Goal: Task Accomplishment & Management: Use online tool/utility

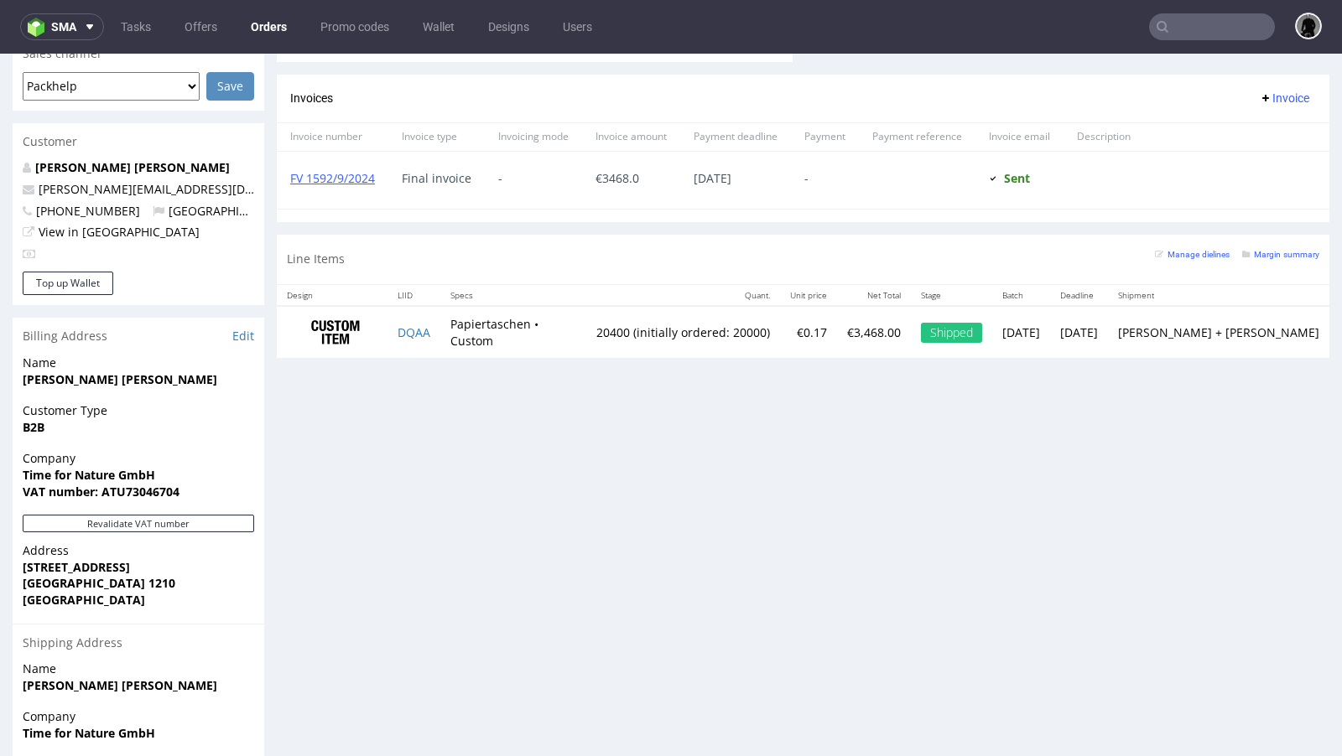
scroll to position [743, 0]
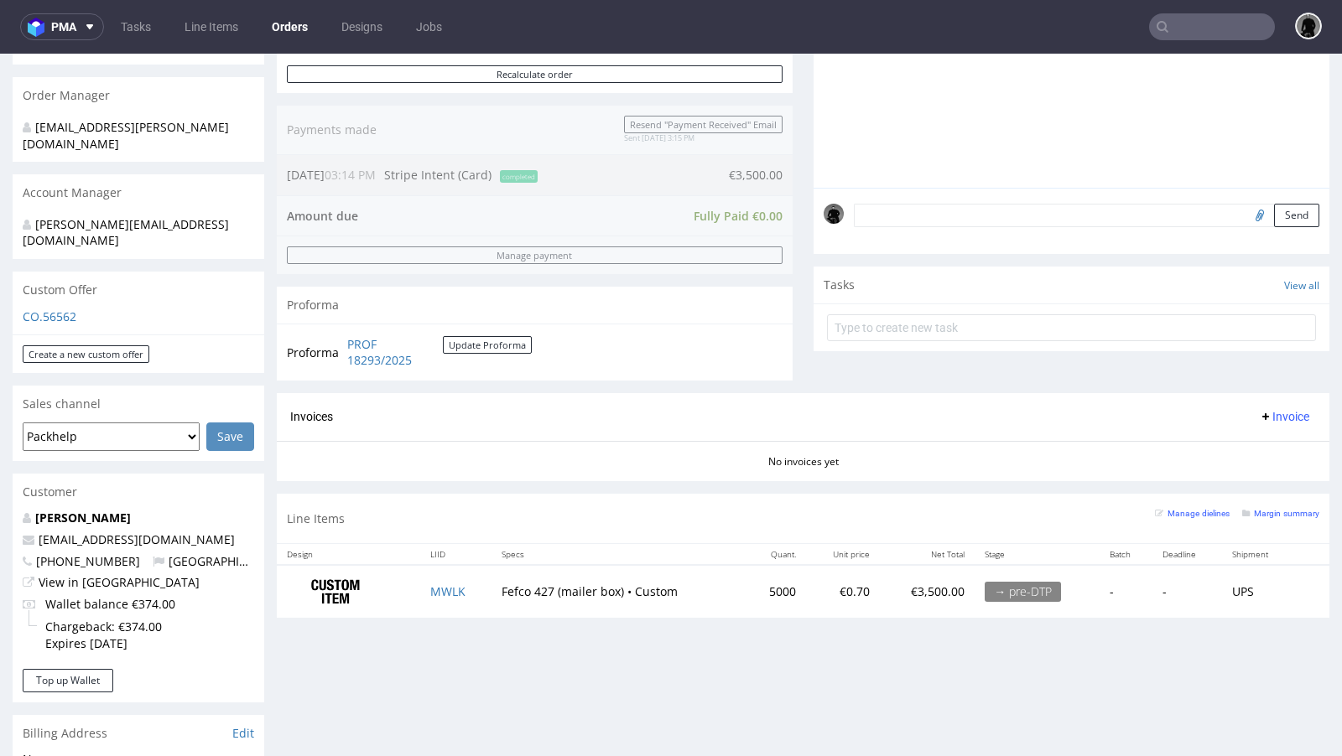
scroll to position [382, 0]
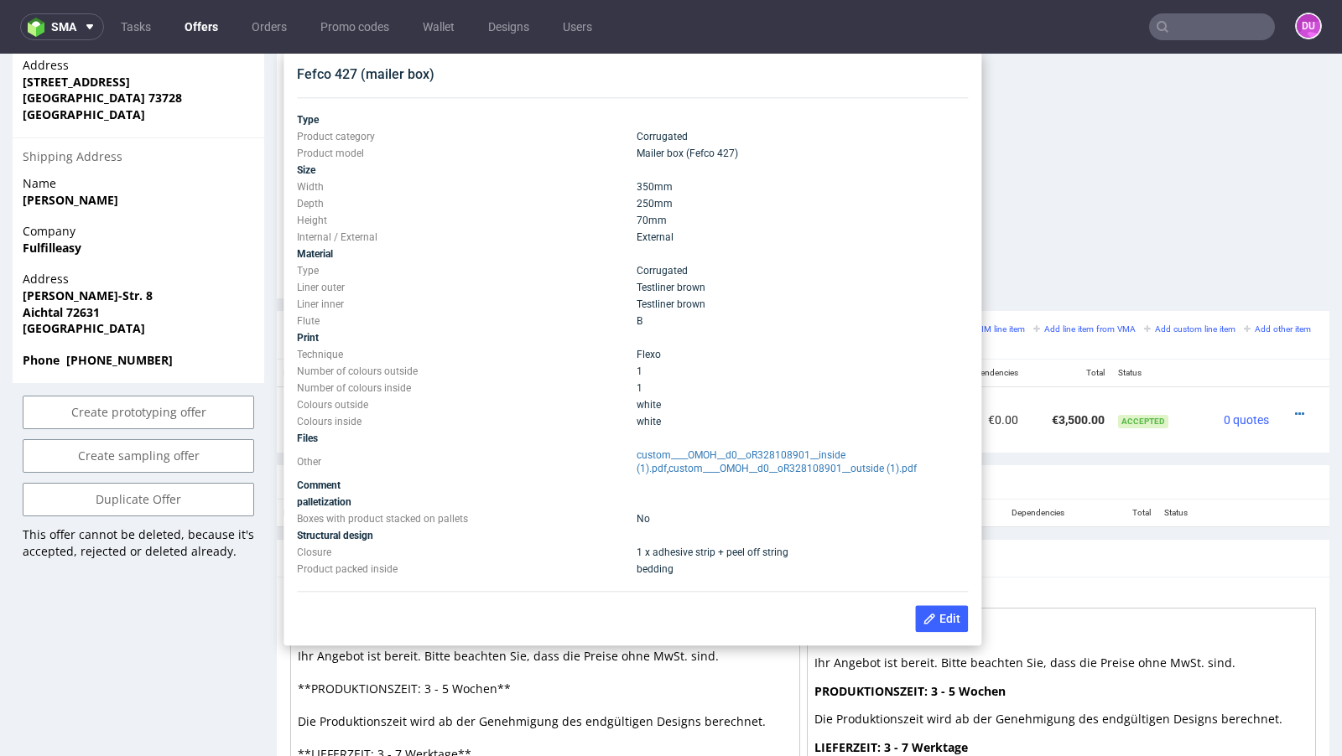
scroll to position [784, 0]
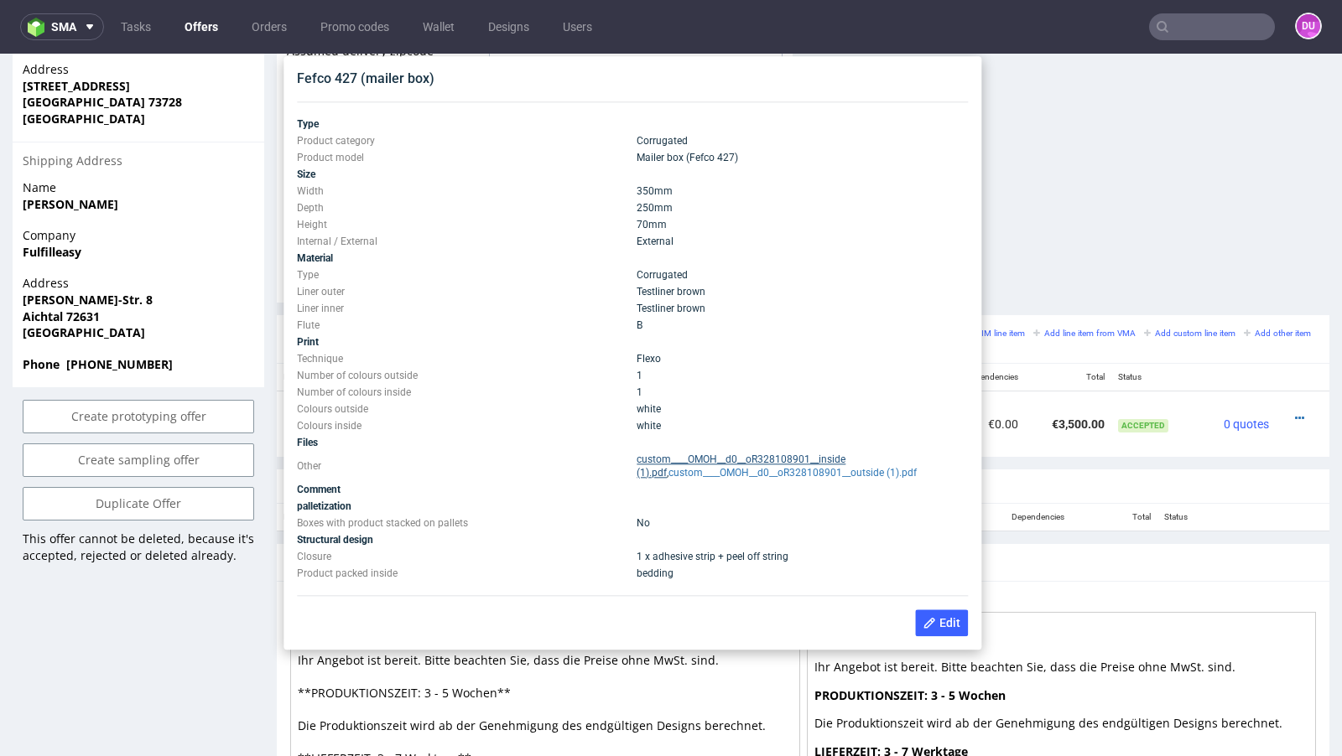
click at [764, 455] on link "custom____OMOH__d0__oR328108901__inside (1).pdf" at bounding box center [740, 466] width 209 height 25
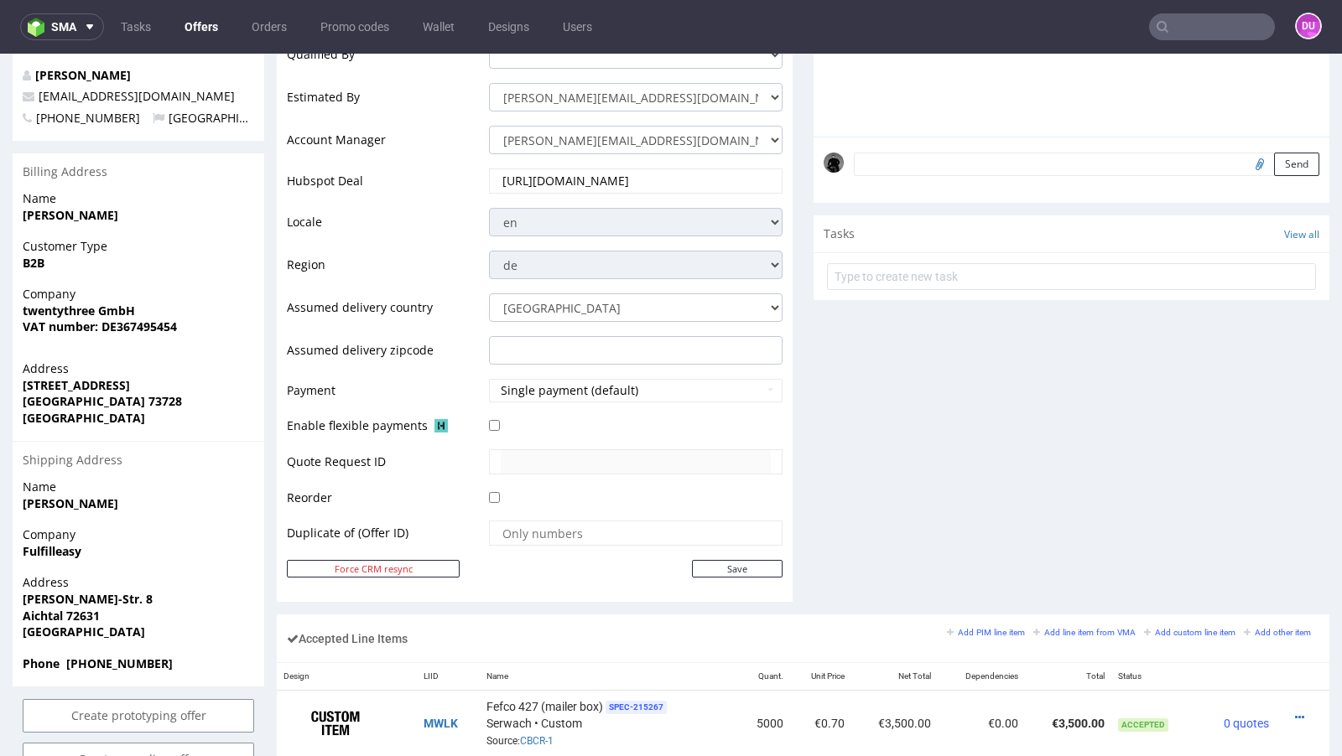
scroll to position [221, 0]
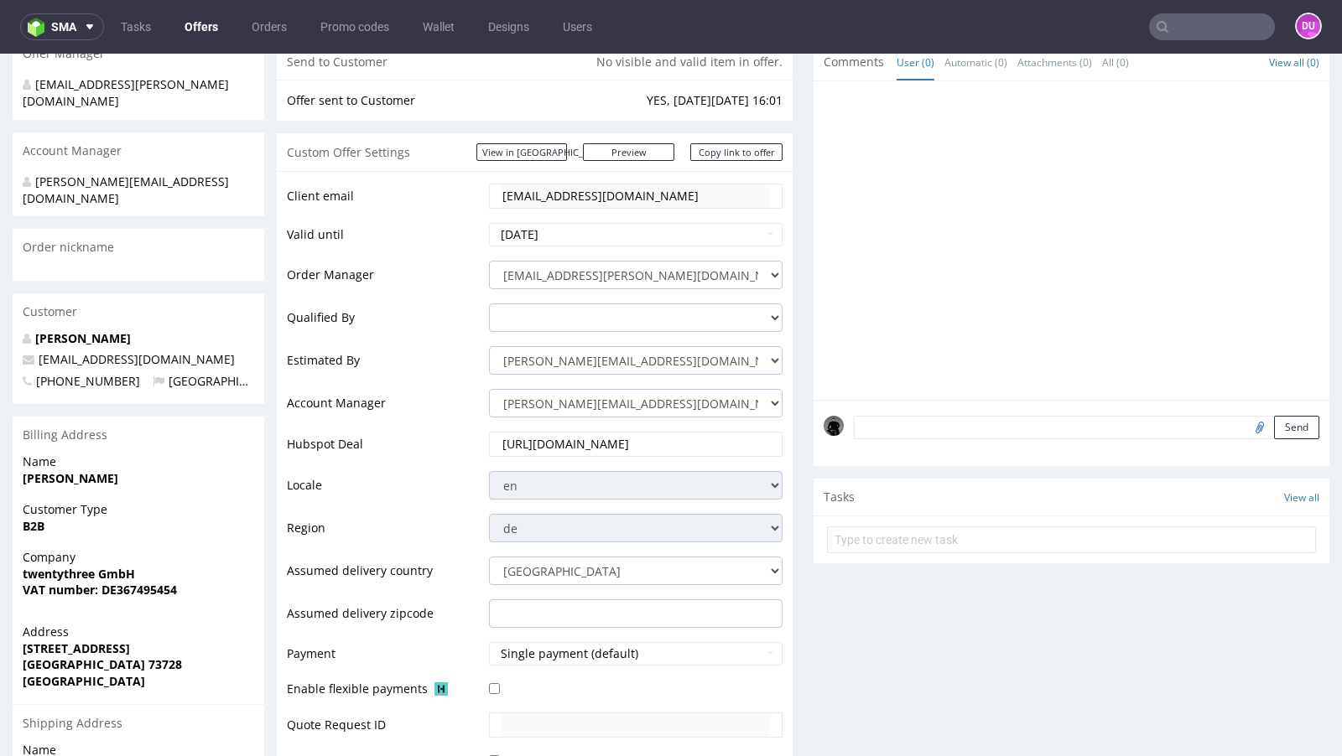
click at [200, 25] on link "Offers" at bounding box center [201, 26] width 54 height 27
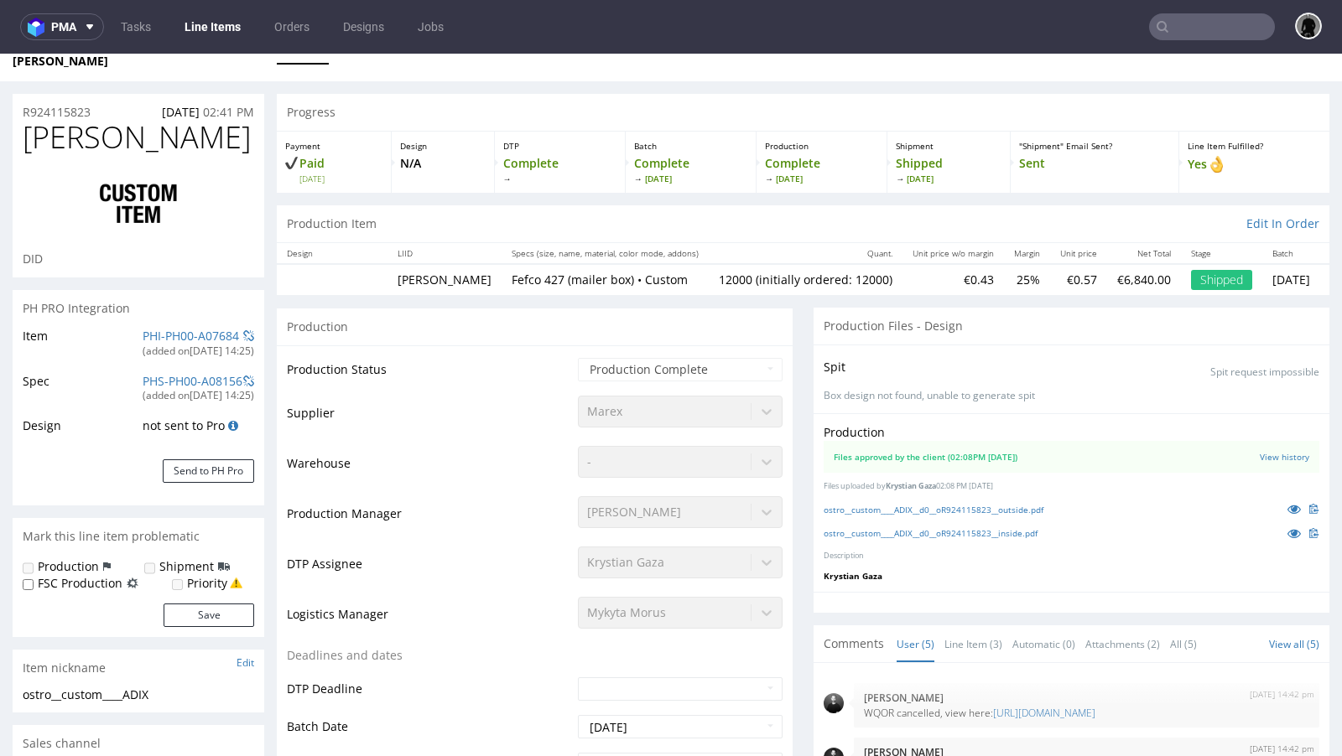
scroll to position [34, 0]
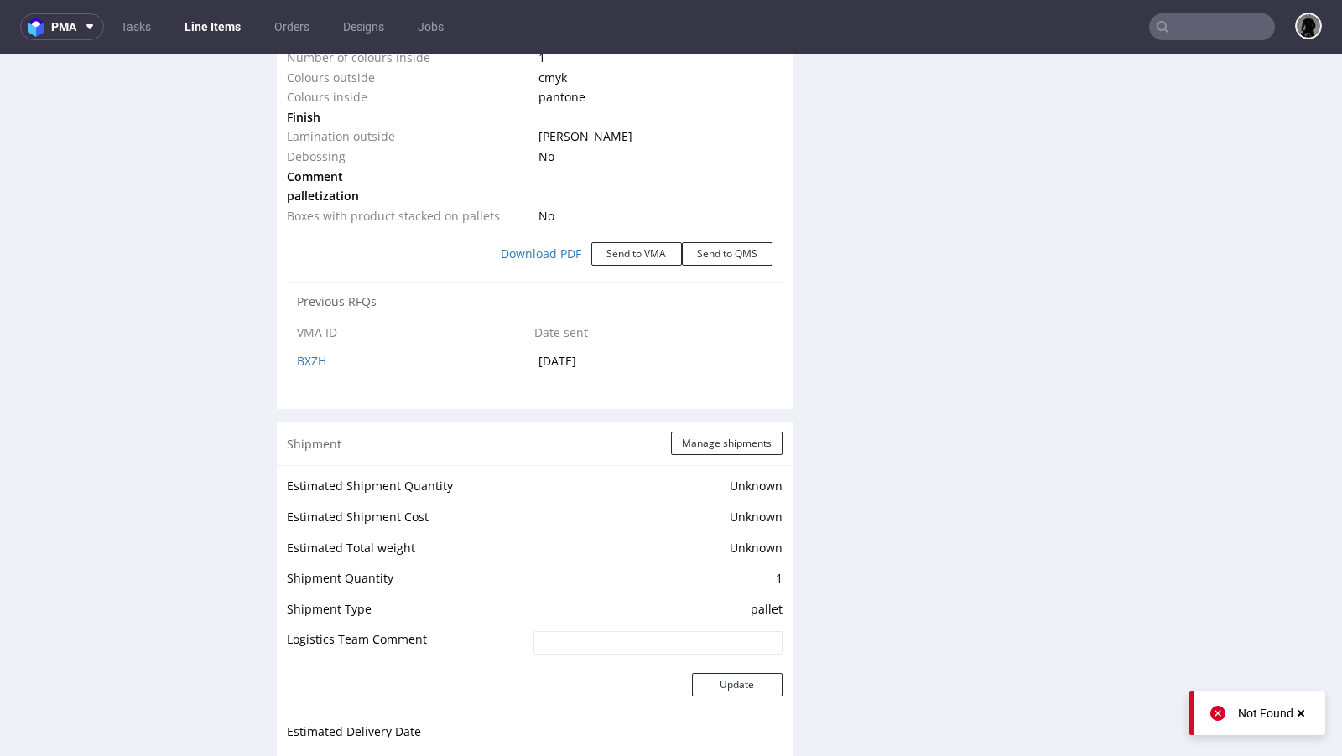
scroll to position [1864, 0]
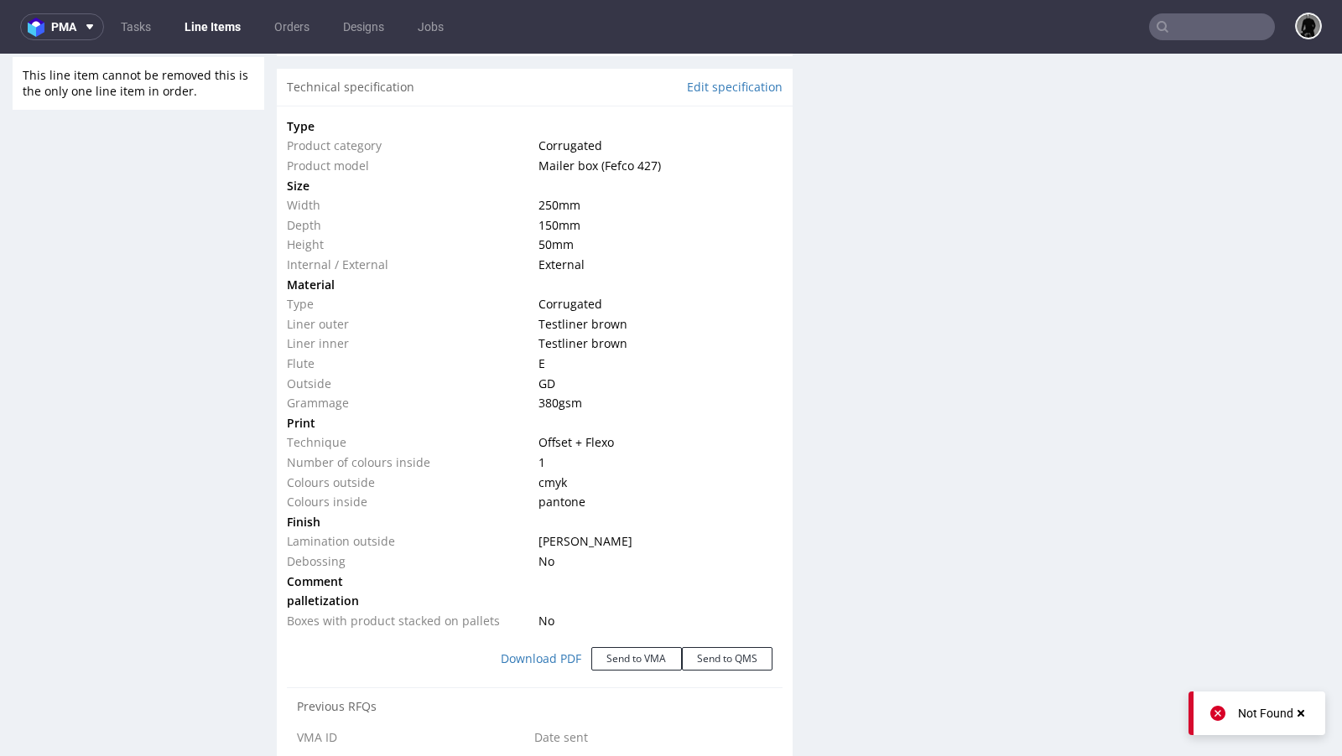
scroll to position [1480, 0]
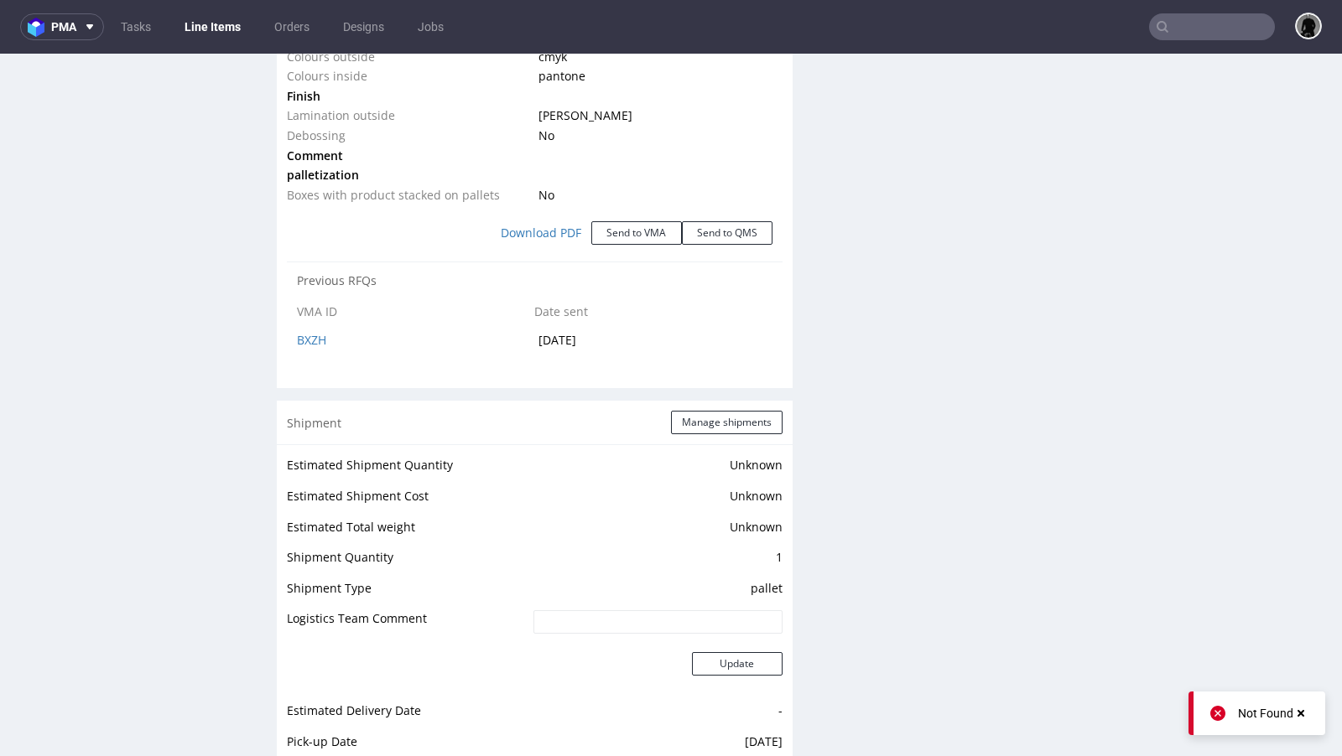
scroll to position [1881, 0]
click at [625, 221] on button "Send to VMA" at bounding box center [636, 232] width 91 height 23
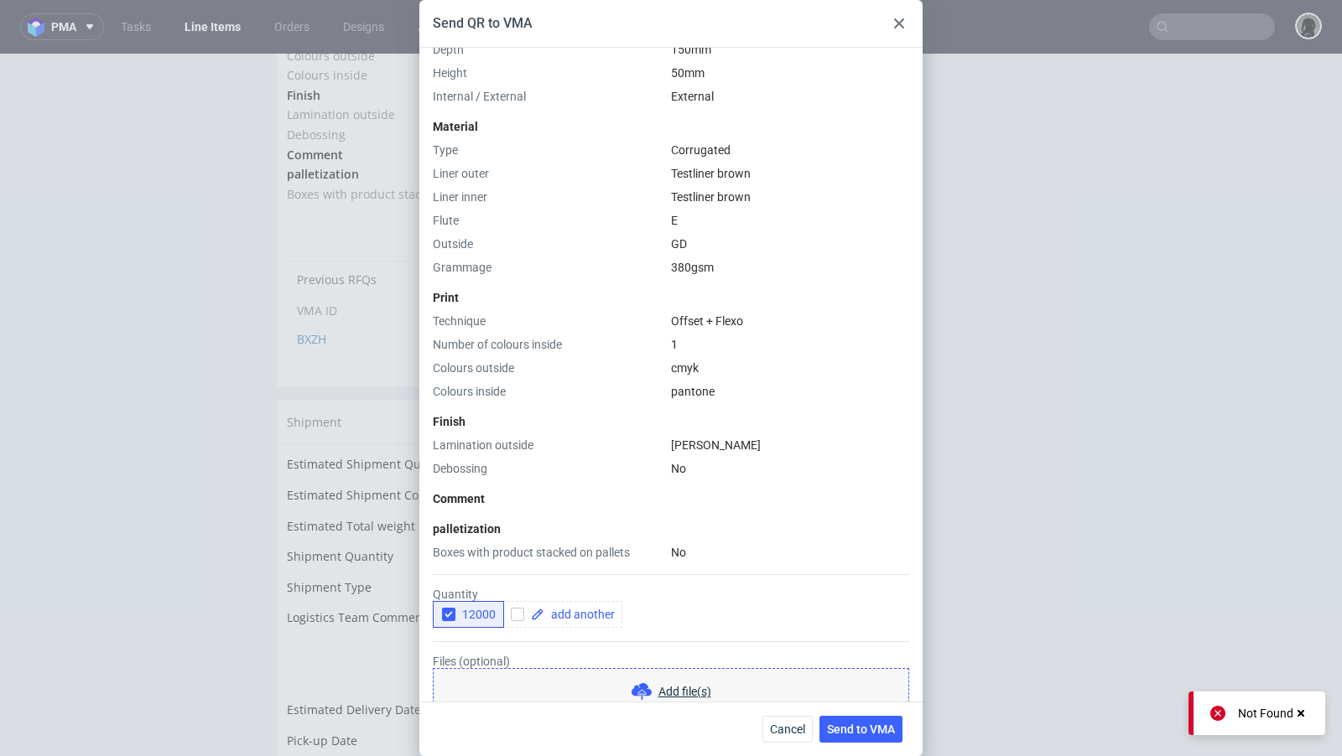
scroll to position [475, 0]
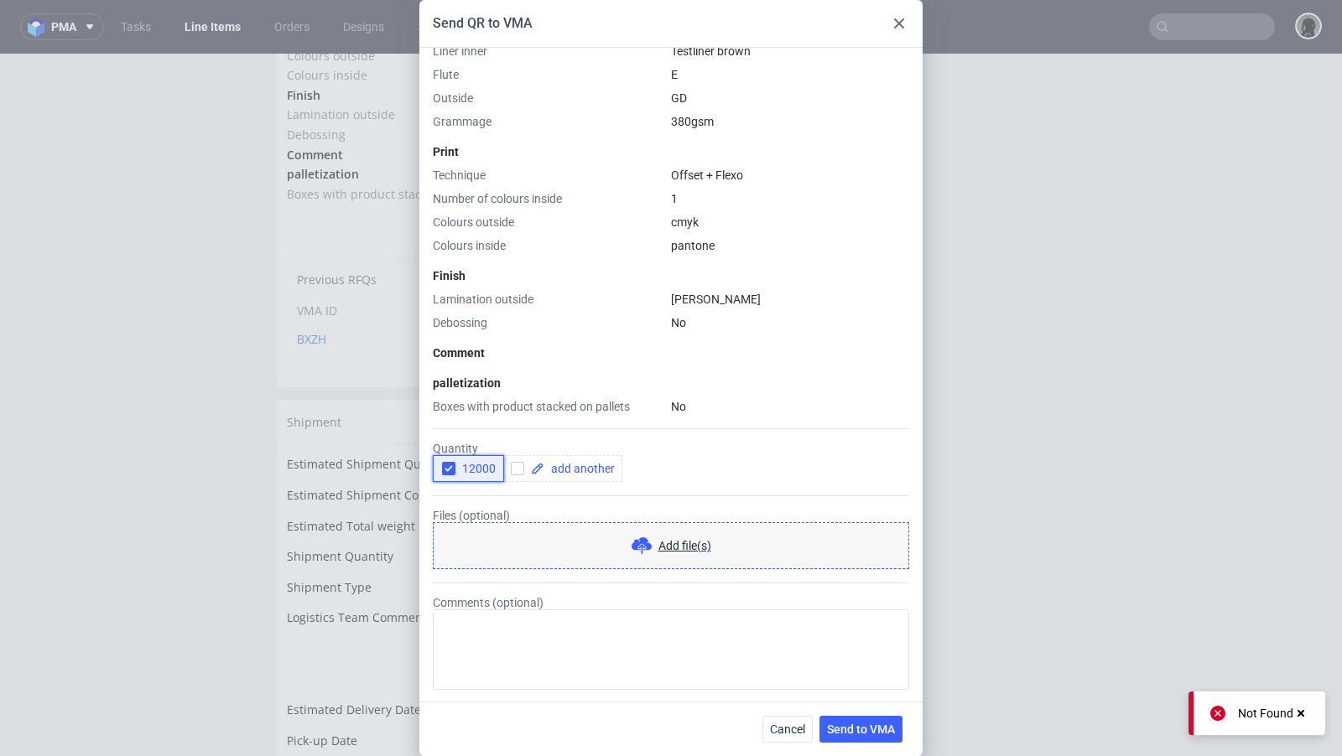
click at [474, 465] on span "12000" at bounding box center [475, 468] width 40 height 13
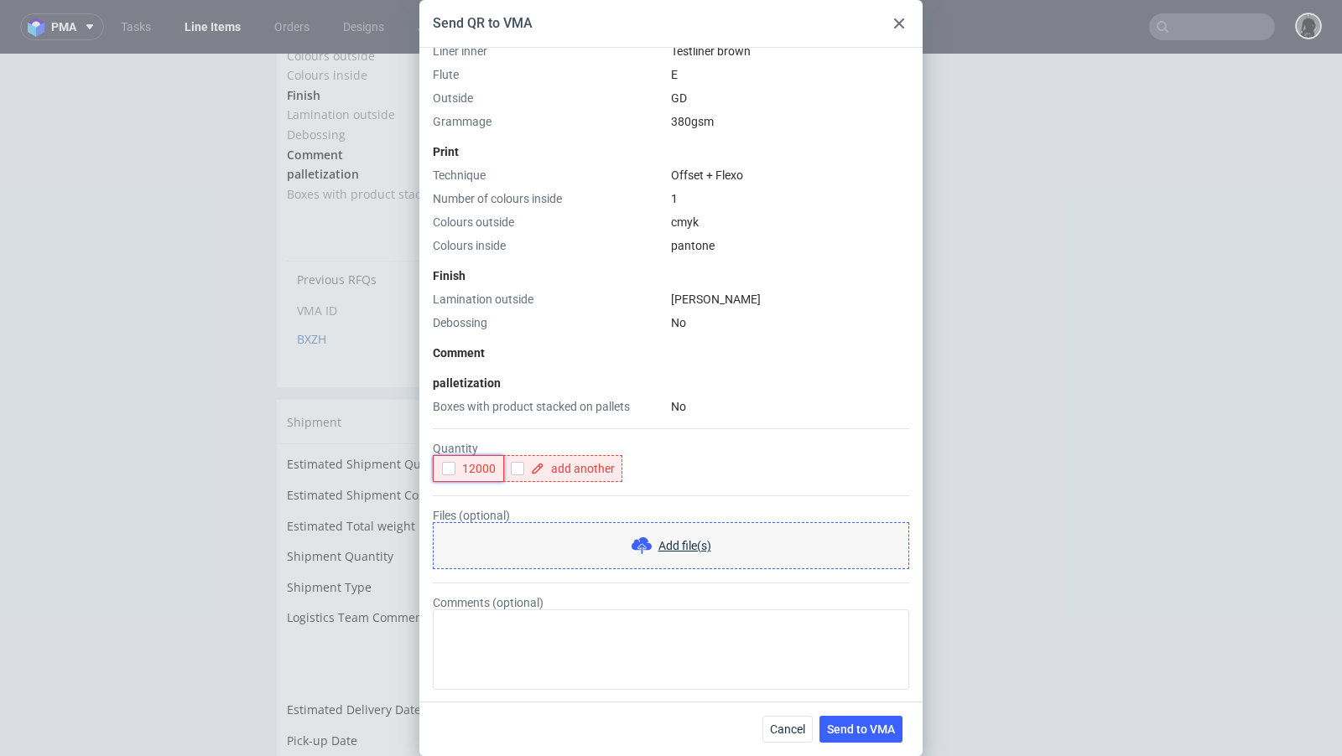
click at [475, 467] on span "12000" at bounding box center [475, 468] width 40 height 13
click at [474, 468] on span "12000" at bounding box center [475, 468] width 40 height 13
click at [516, 470] on input "checkbox" at bounding box center [517, 468] width 13 height 13
checkbox input "true"
click at [558, 474] on div at bounding box center [562, 468] width 119 height 27
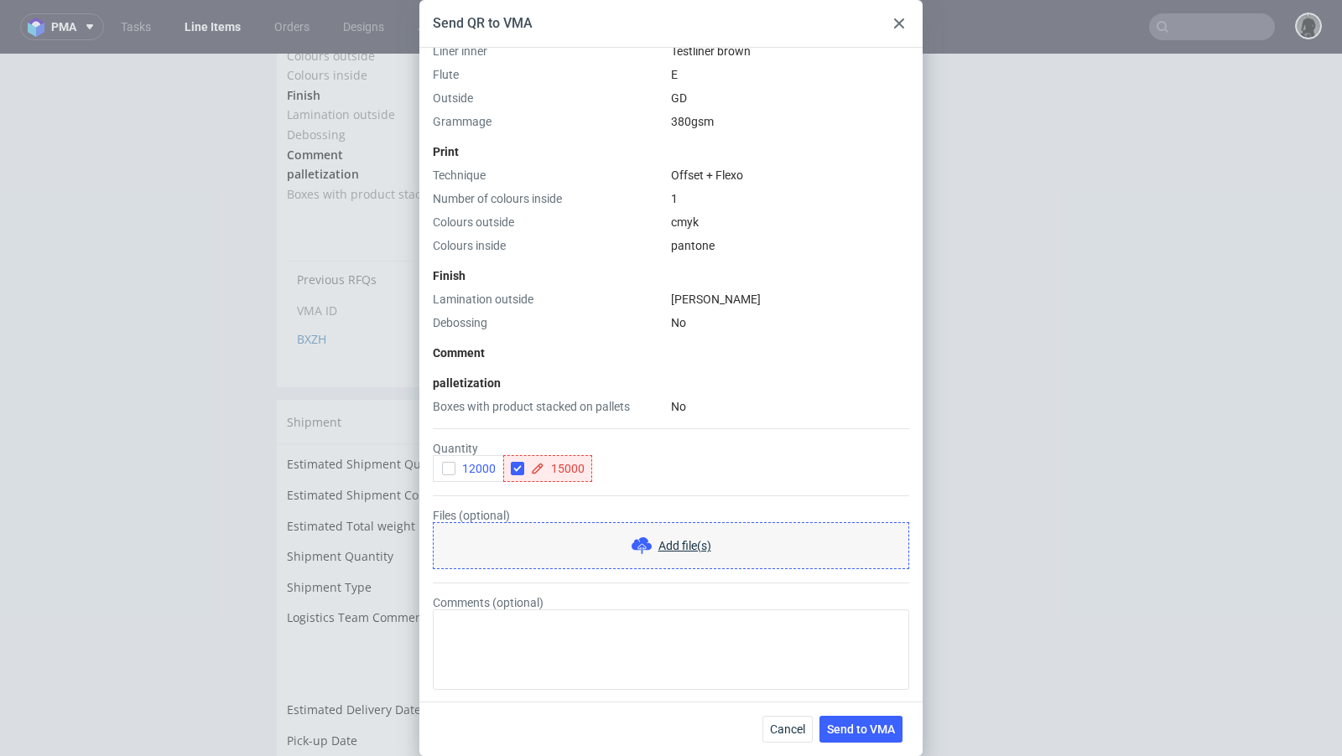
checkbox input "true"
click at [638, 459] on div "12000 15000" at bounding box center [671, 468] width 476 height 27
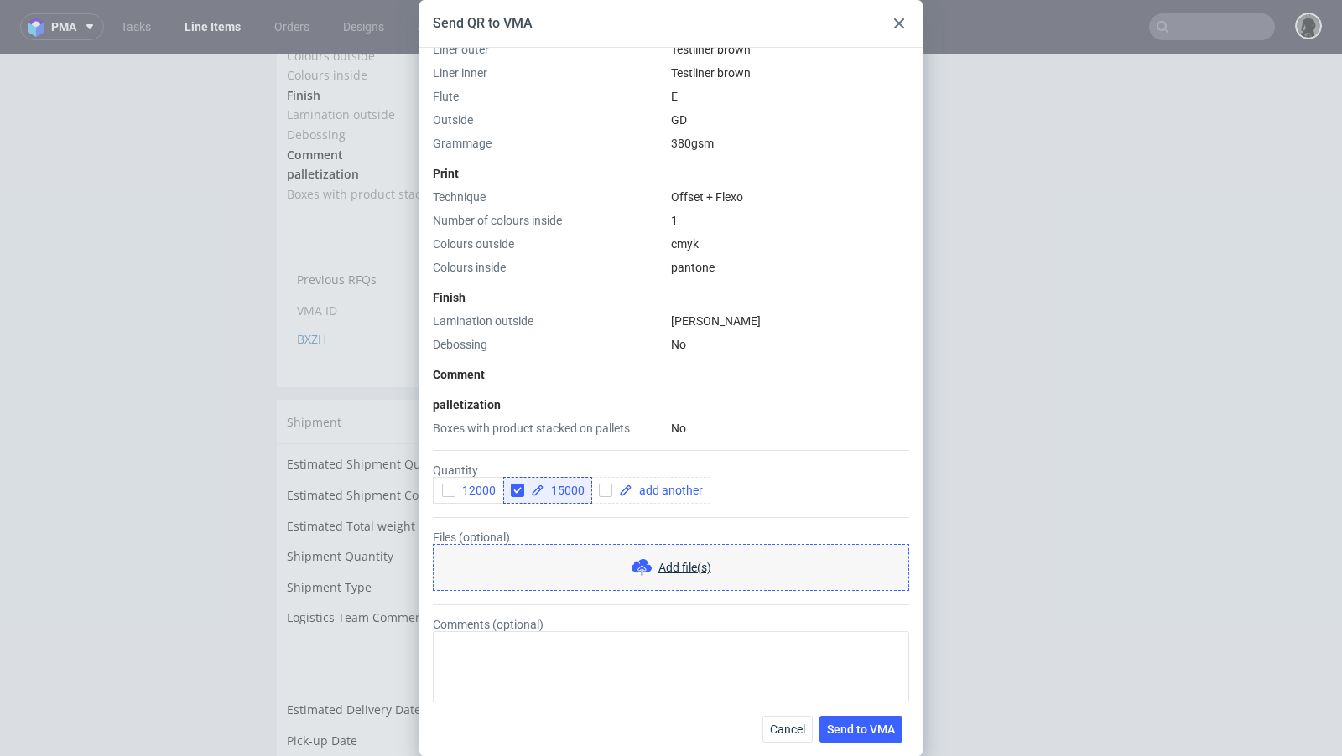
scroll to position [454, 0]
click at [629, 408] on div "palletization" at bounding box center [671, 404] width 476 height 17
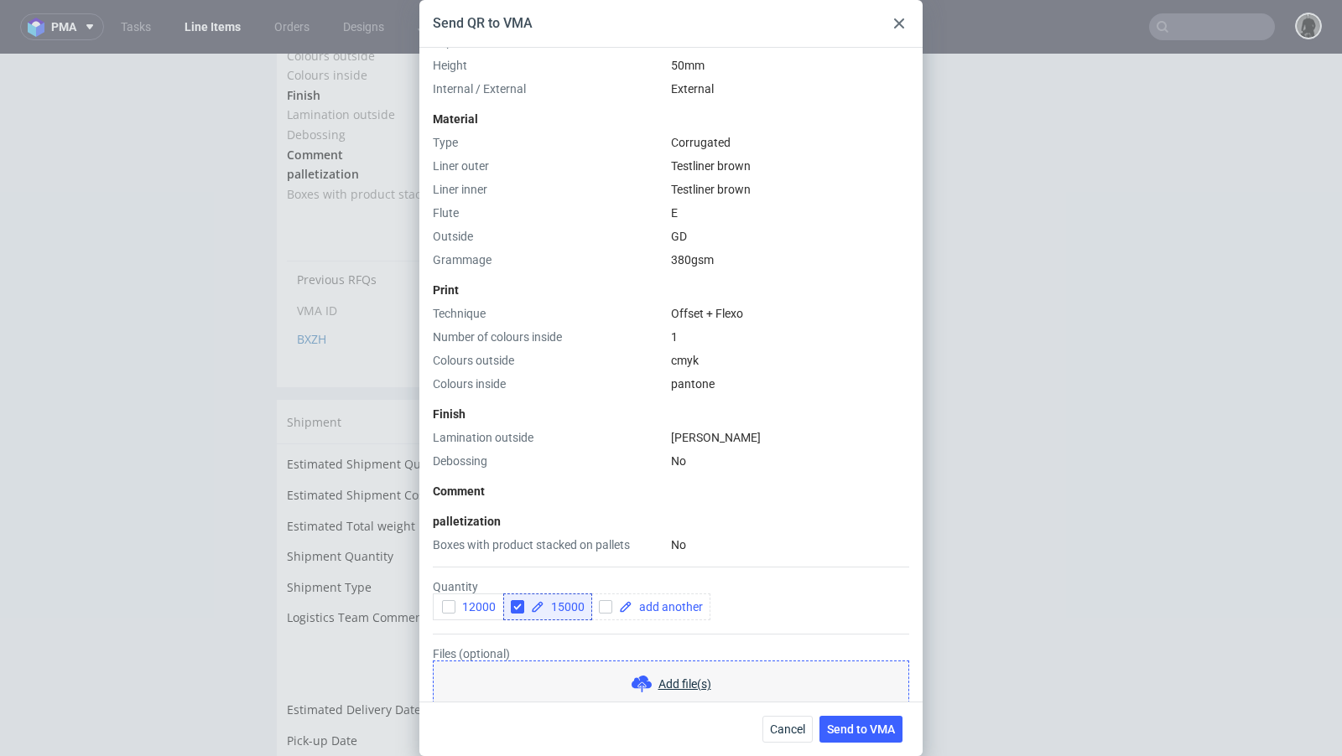
scroll to position [475, 0]
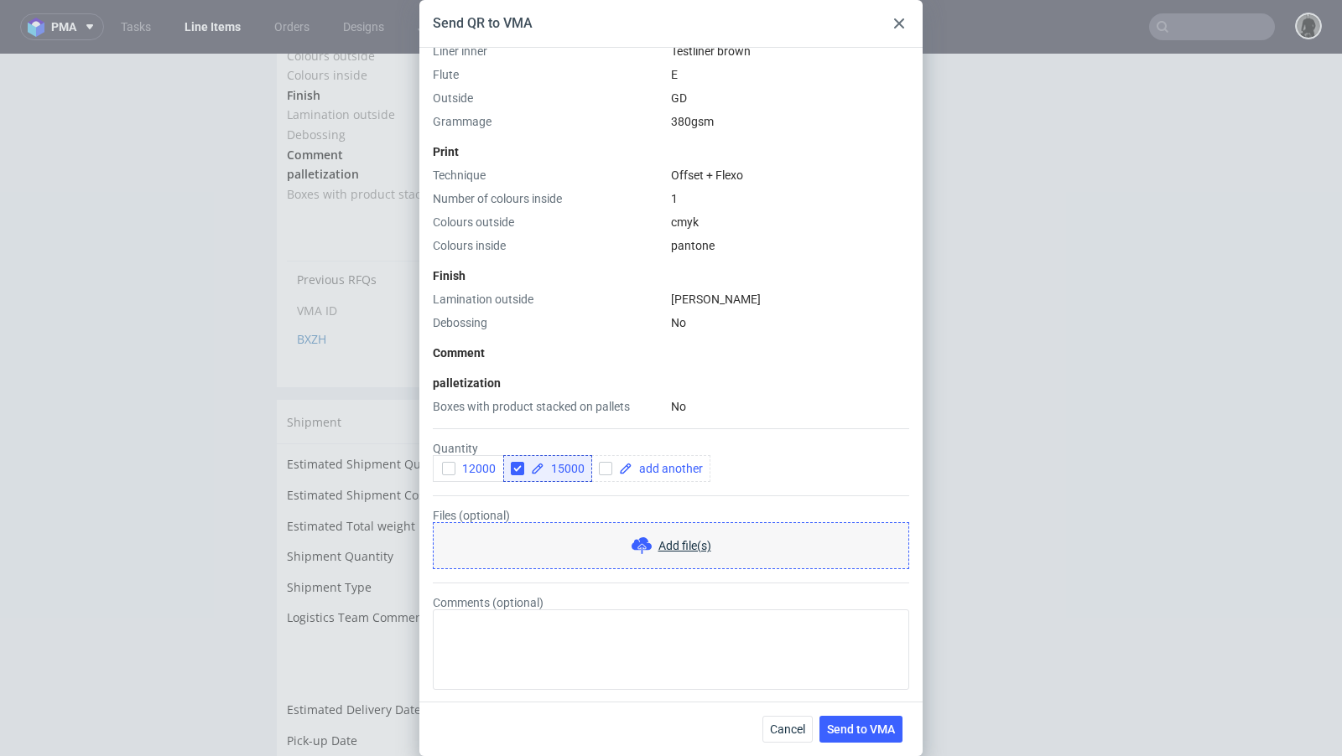
click at [673, 548] on span "Add file(s)" at bounding box center [684, 545] width 53 height 17
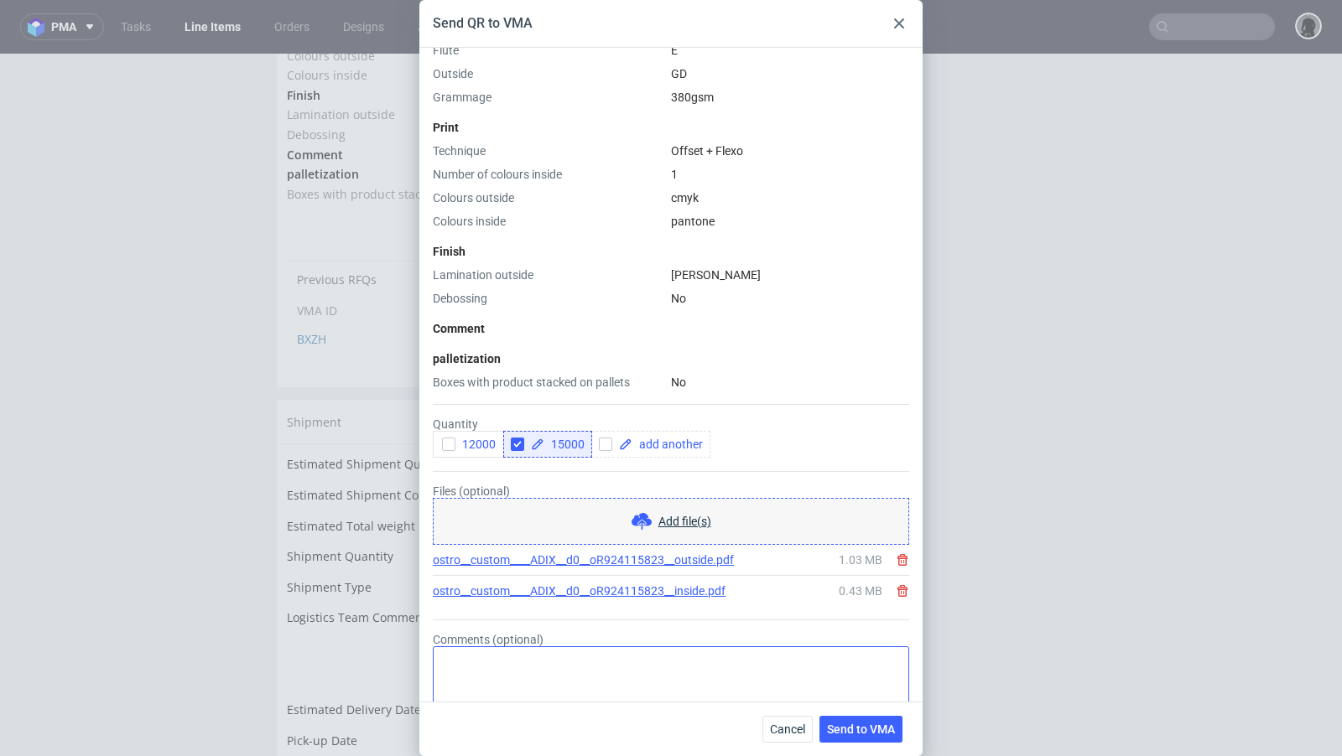
scroll to position [533, 0]
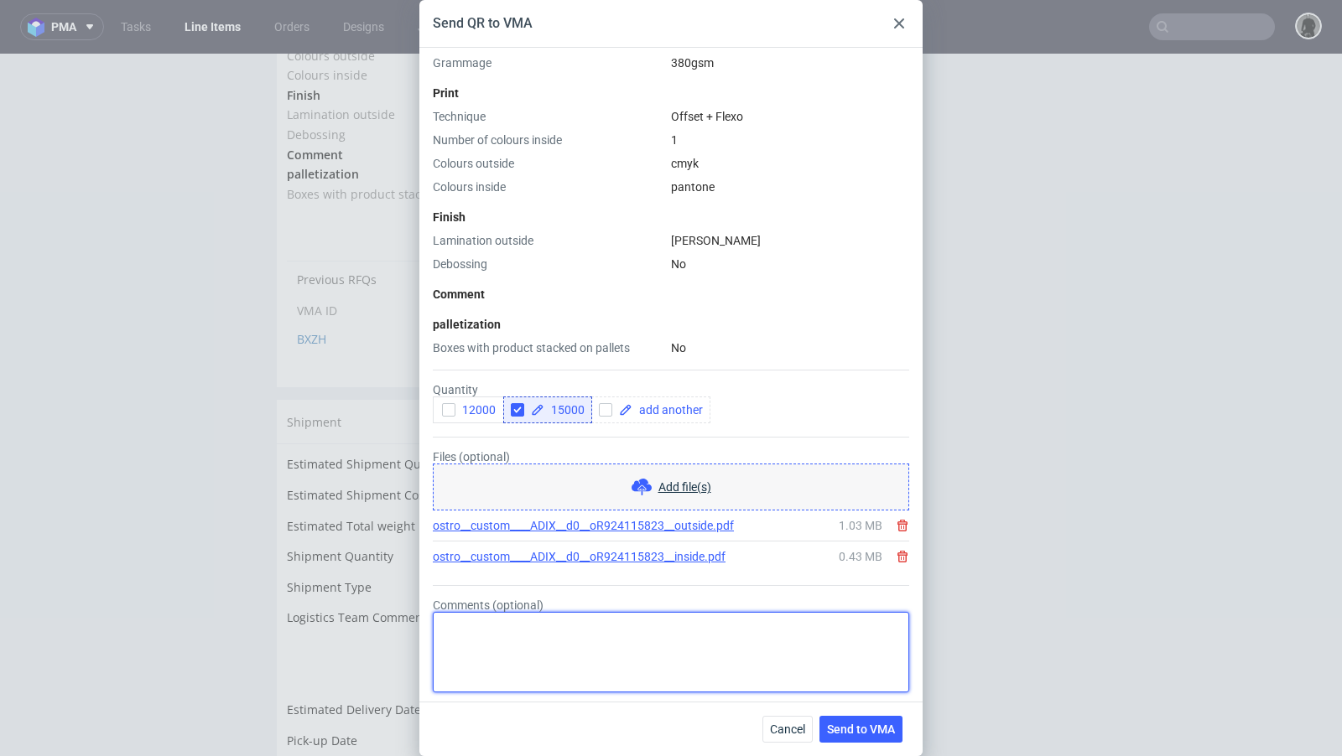
click at [555, 666] on textarea "Comments (optional)" at bounding box center [671, 652] width 476 height 80
paste textarea "taki sam design, ale musimy zmienić adres na: Optimize GmbH, Helmholtzstraße 1,…"
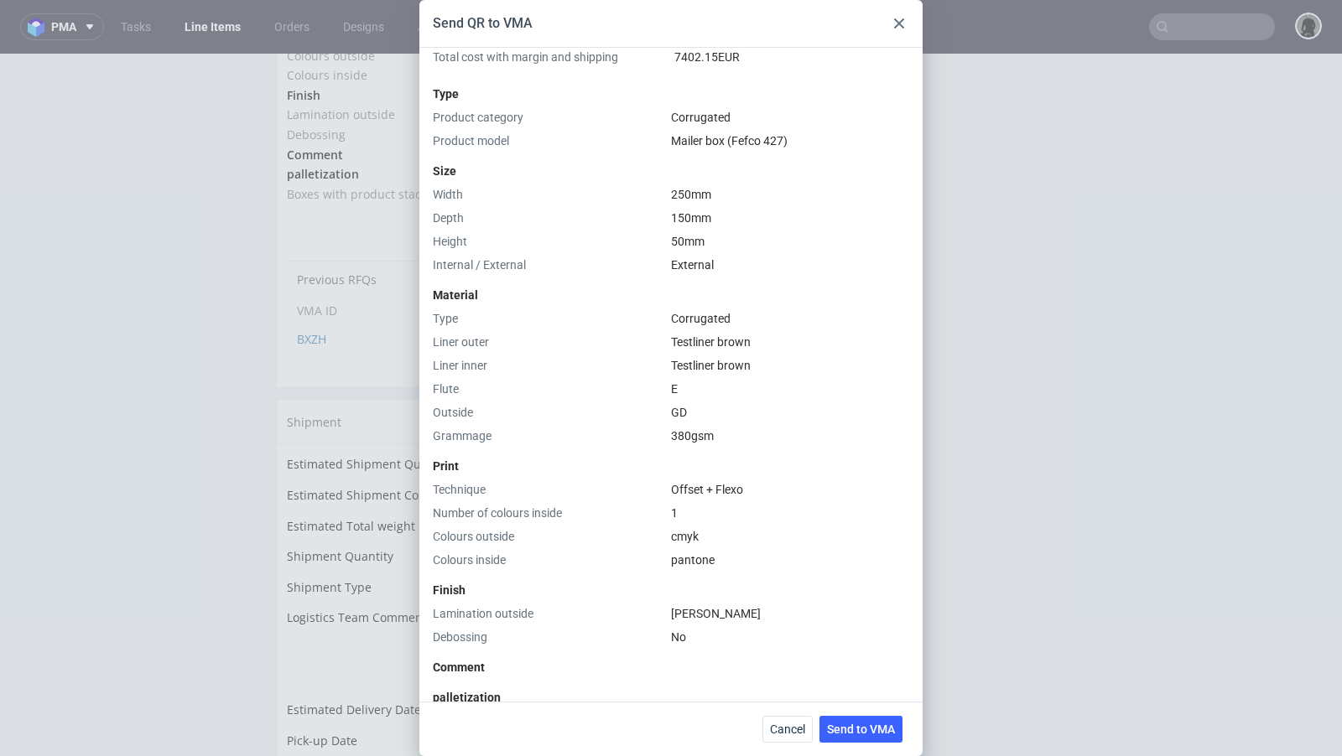
scroll to position [535, 0]
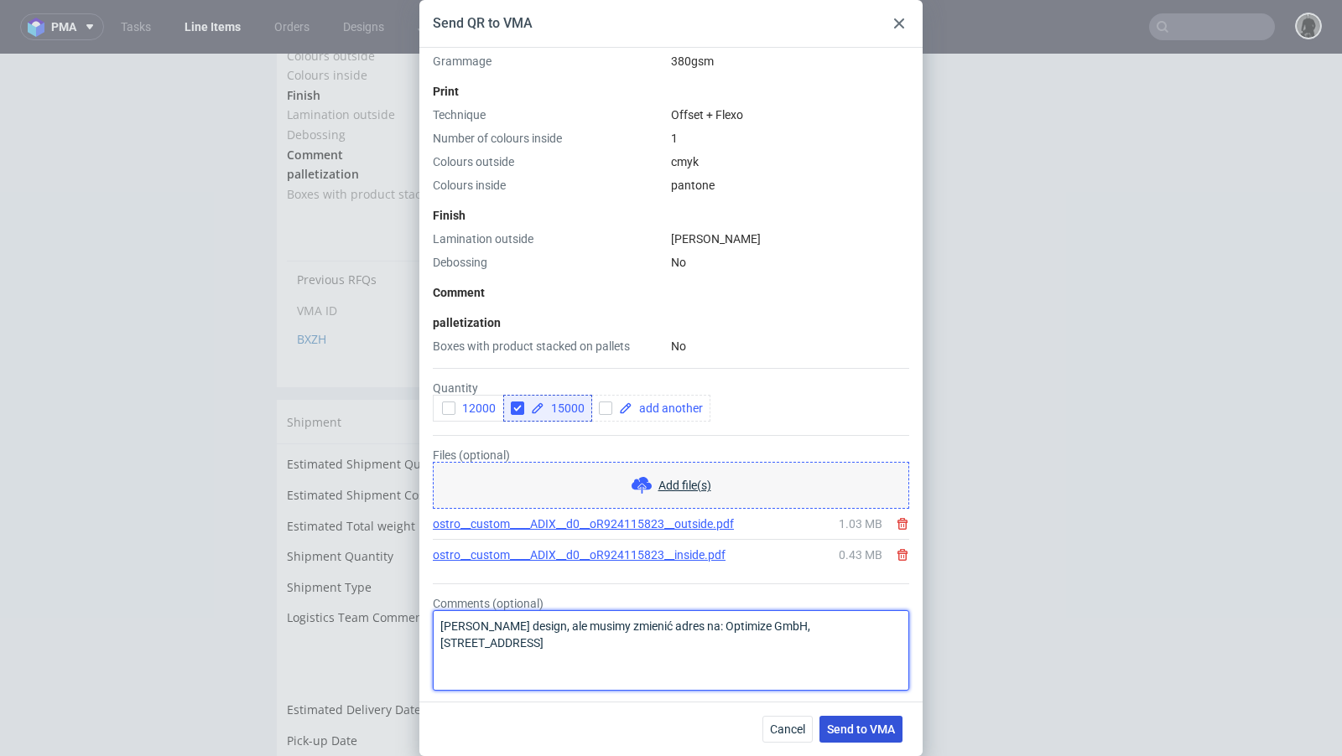
type textarea "taki sam design, ale musimy zmienić adres na: Optimize GmbH, Helmholtzstraße 1,…"
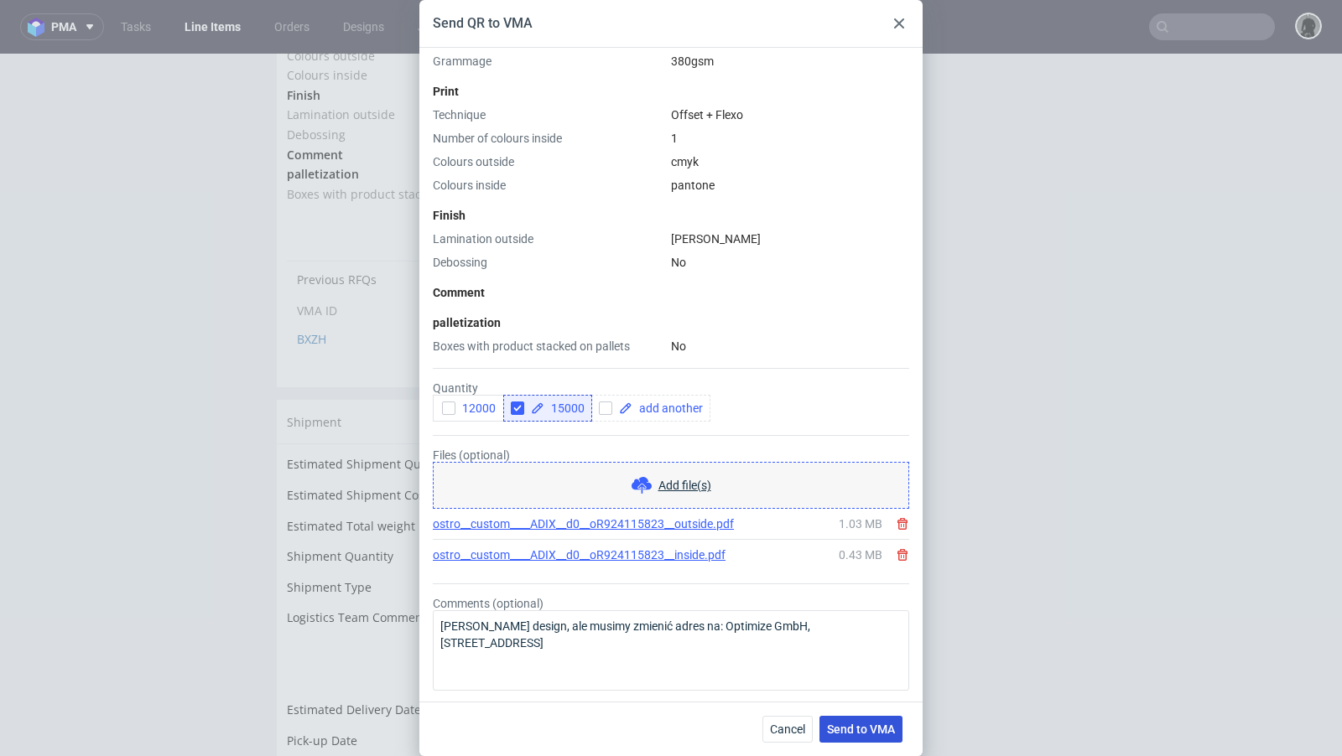
click at [869, 729] on span "Send to VMA" at bounding box center [861, 730] width 68 height 12
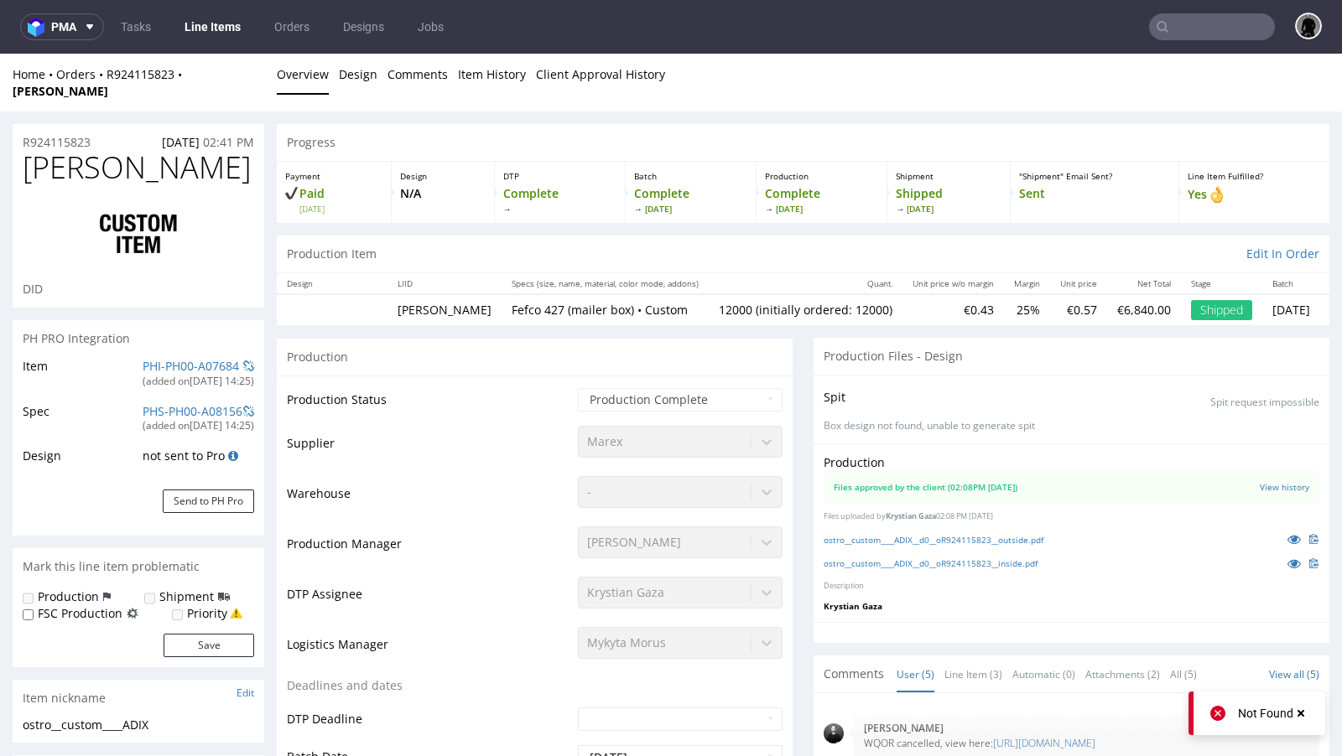
scroll to position [6, 0]
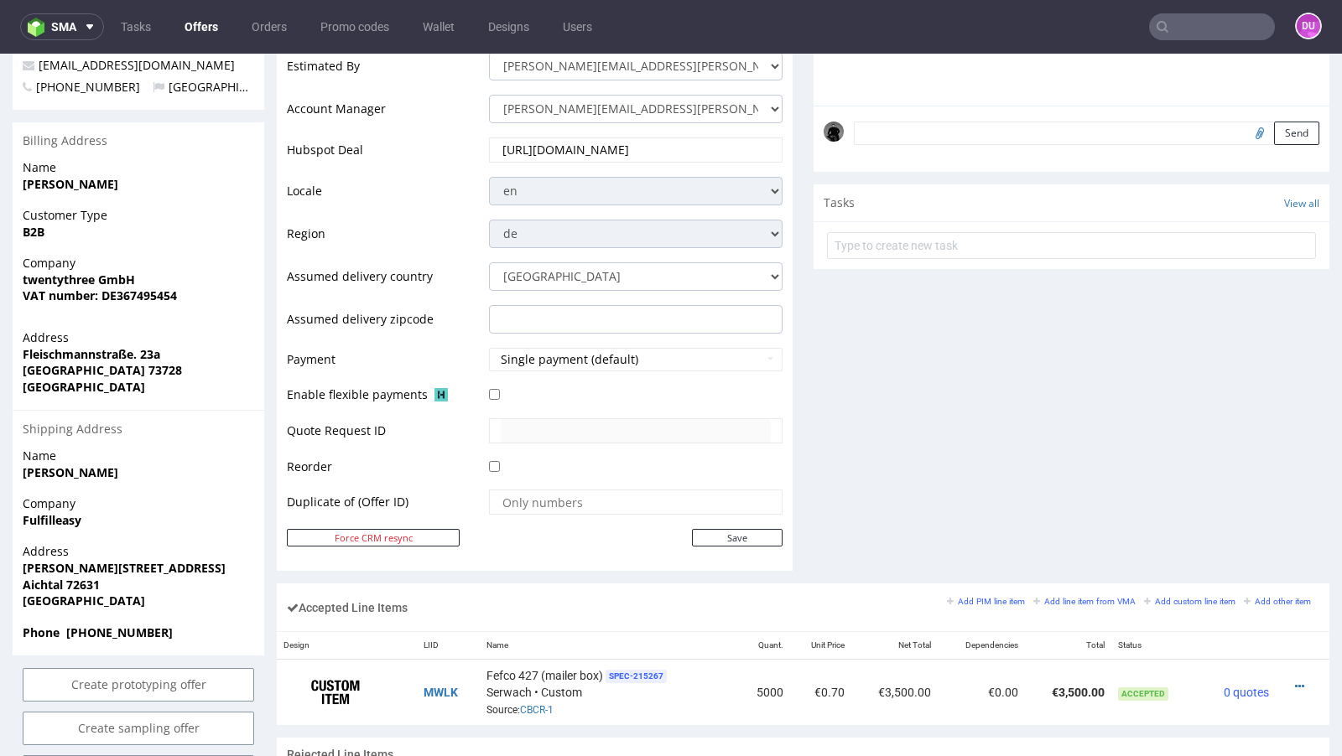
scroll to position [4, 0]
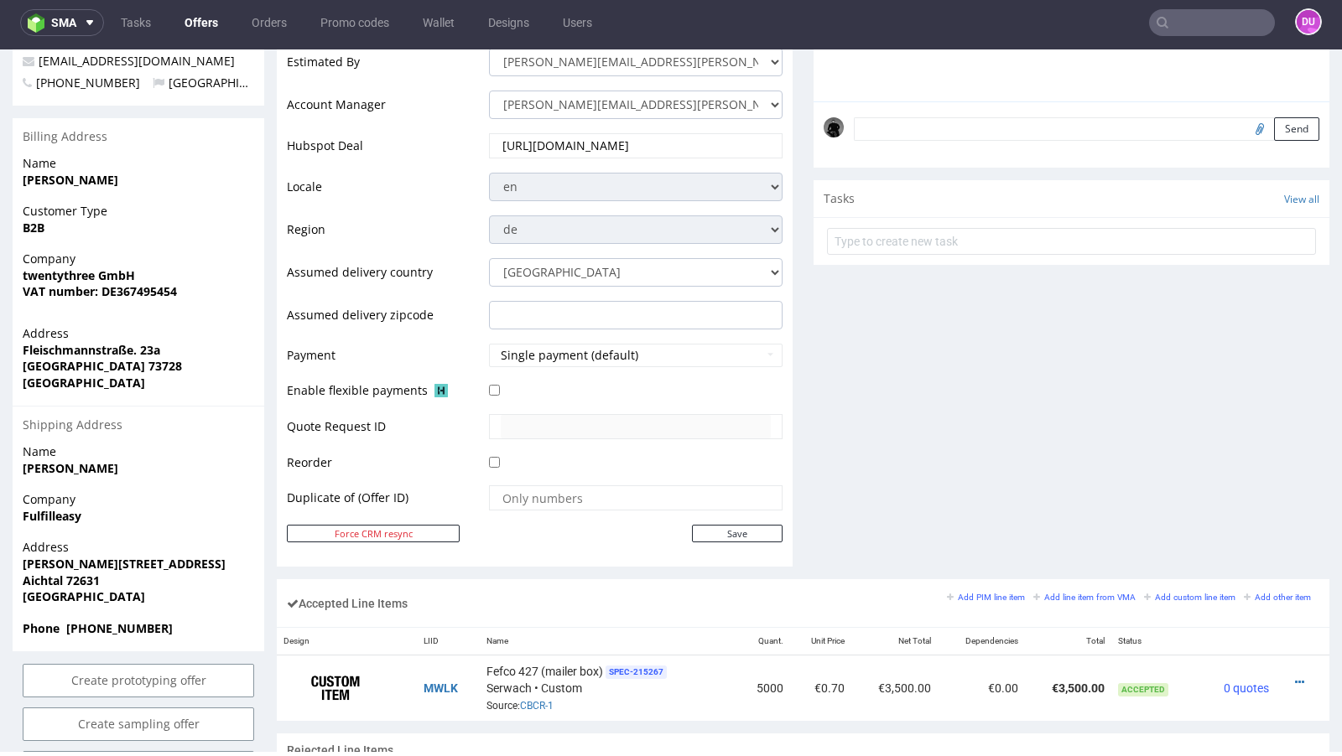
click at [200, 23] on link "Offers" at bounding box center [201, 22] width 54 height 27
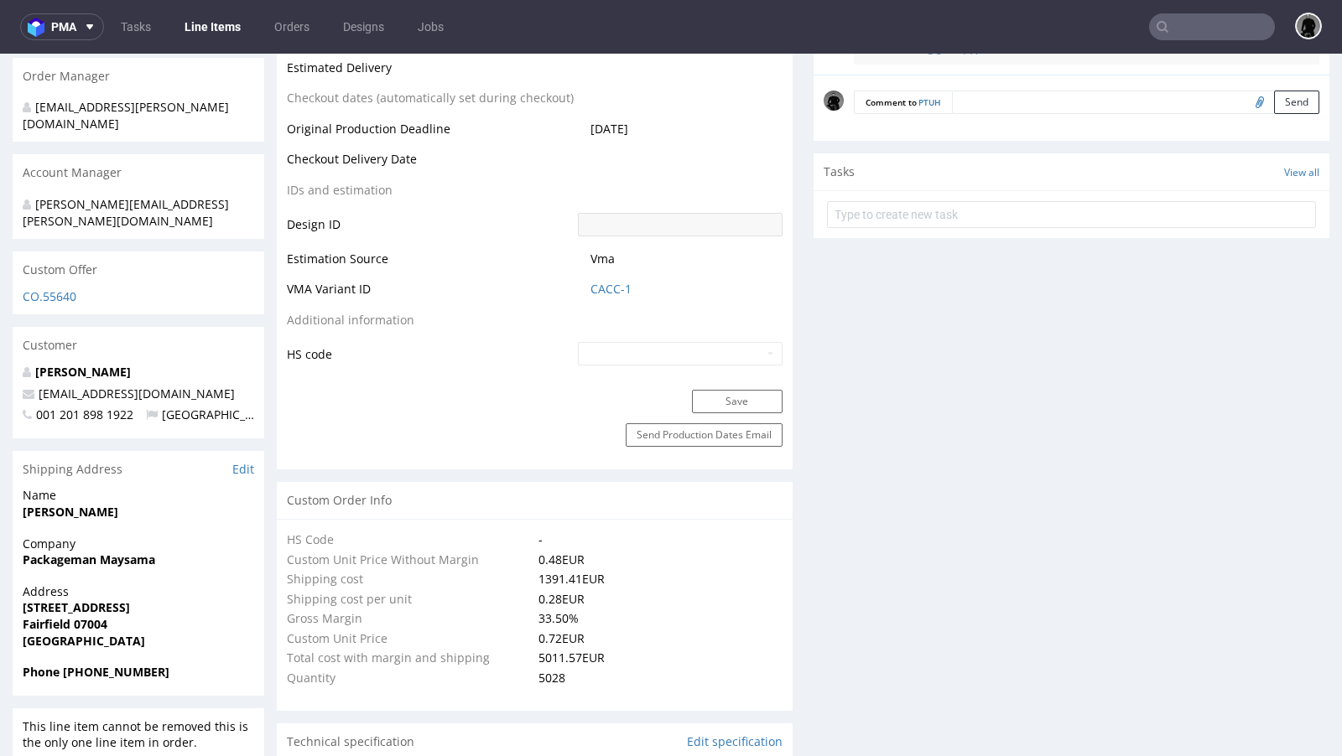
scroll to position [771, 0]
type input "5028"
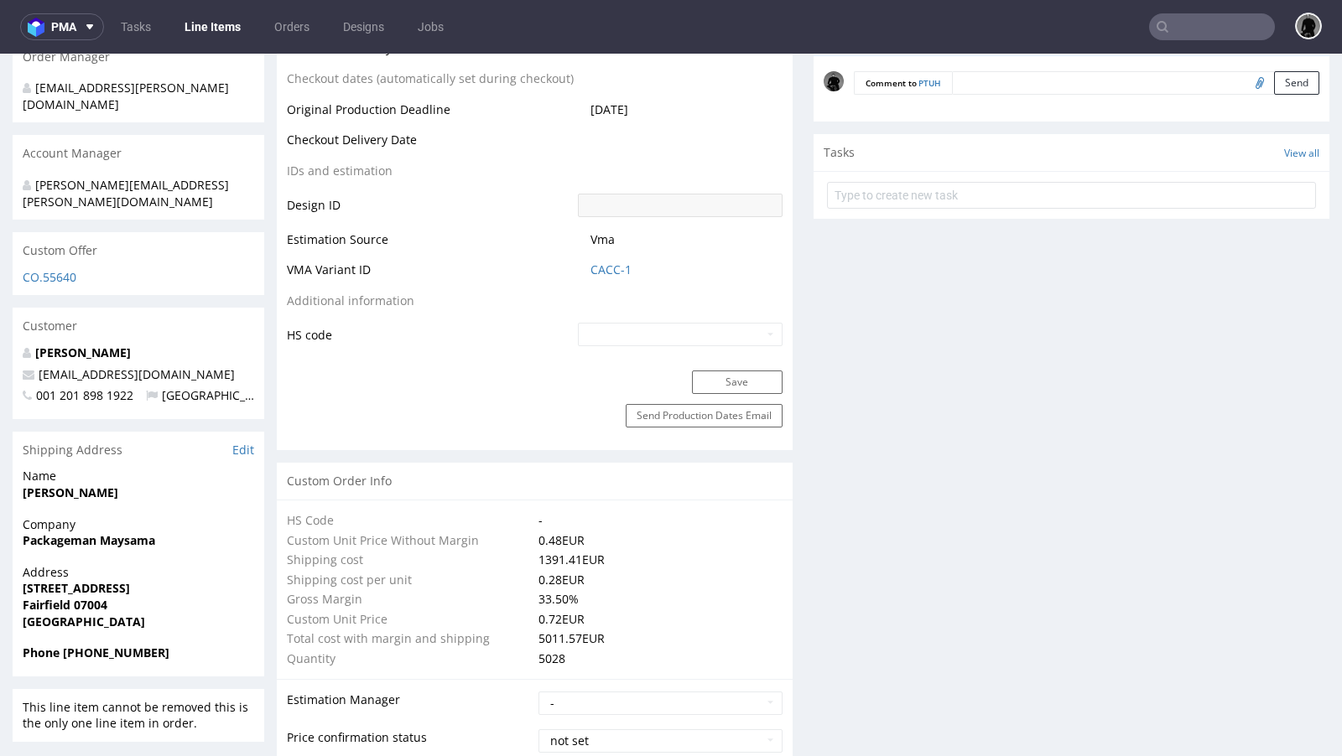
scroll to position [772, 0]
